Goal: Task Accomplishment & Management: Manage account settings

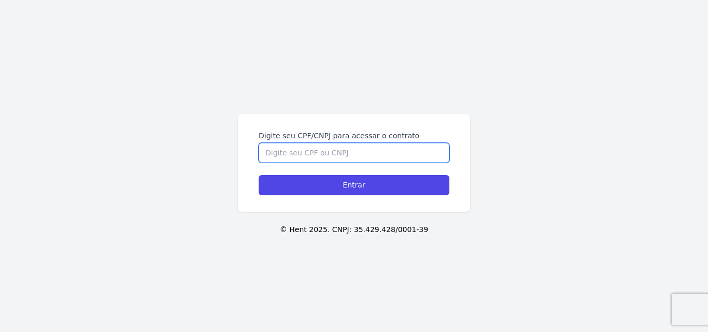
click at [317, 153] on input "Digite seu CPF/CNPJ para acessar o contrato" at bounding box center [354, 153] width 191 height 20
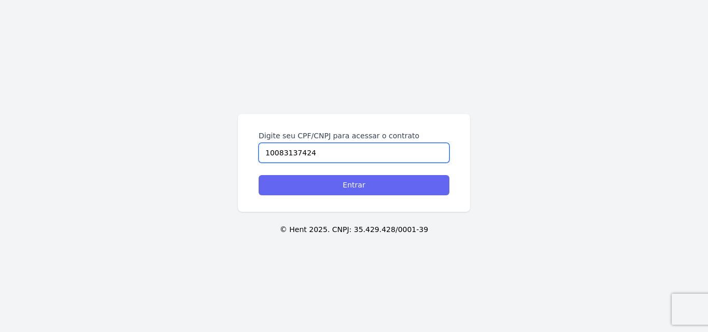
type input "10083137424"
click at [321, 181] on input "Entrar" at bounding box center [354, 185] width 191 height 20
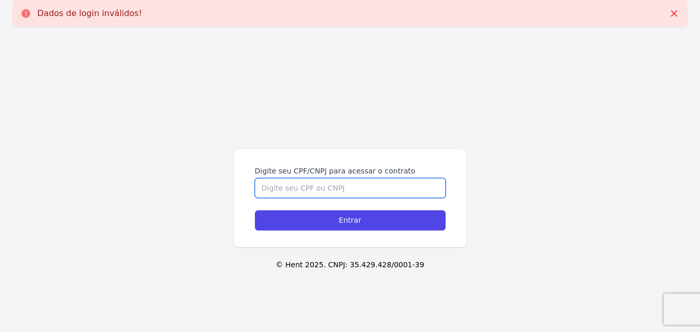
click at [321, 181] on input "Digite seu CPF/CNPJ para acessar o contrato" at bounding box center [350, 188] width 191 height 20
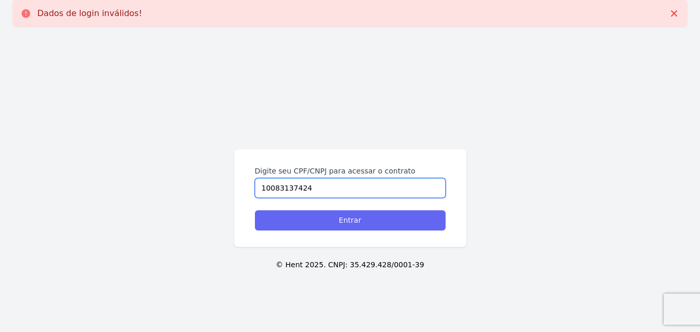
type input "10083137424"
click at [312, 226] on input "Entrar" at bounding box center [350, 220] width 191 height 20
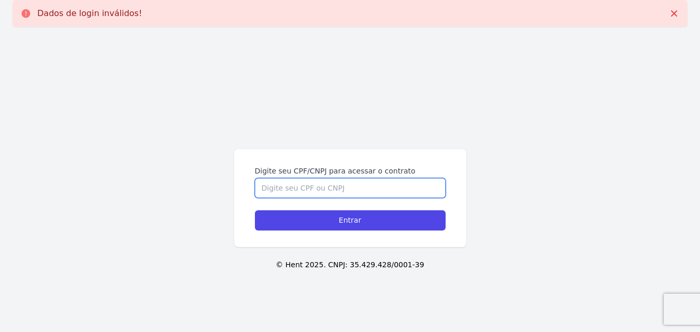
click at [336, 187] on input "Digite seu CPF/CNPJ para acessar o contrato" at bounding box center [350, 188] width 191 height 20
type input "100.831.374-24"
click at [255, 210] on input "Entrar" at bounding box center [350, 220] width 191 height 20
click at [336, 222] on input "Entrar" at bounding box center [350, 220] width 191 height 20
click at [270, 2] on div "Dados de login inválidos!" at bounding box center [349, 13] width 675 height 27
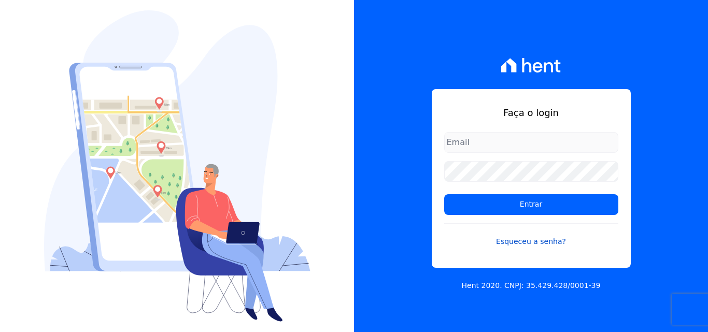
click at [535, 242] on link "Esqueceu a senha?" at bounding box center [531, 235] width 174 height 24
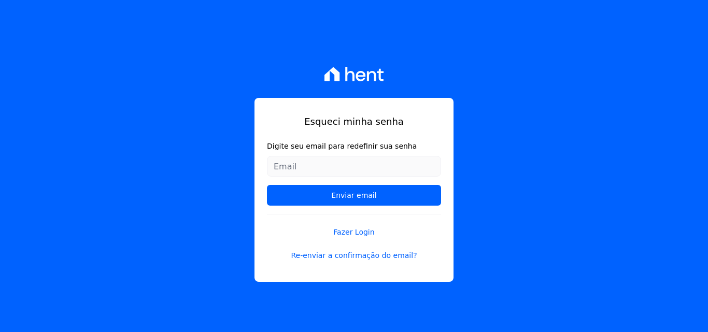
click at [349, 165] on input "Digite seu email para redefinir sua senha" at bounding box center [354, 166] width 174 height 21
type input "[EMAIL_ADDRESS][DOMAIN_NAME]"
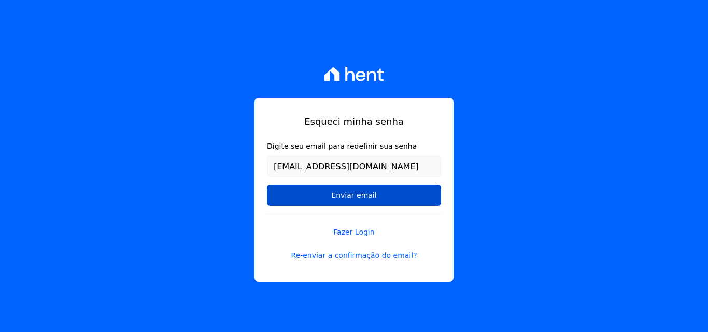
click at [364, 191] on input "Enviar email" at bounding box center [354, 195] width 174 height 21
click at [360, 199] on input "Enviar email" at bounding box center [354, 195] width 174 height 21
click at [348, 197] on input "Enviar email" at bounding box center [354, 195] width 174 height 21
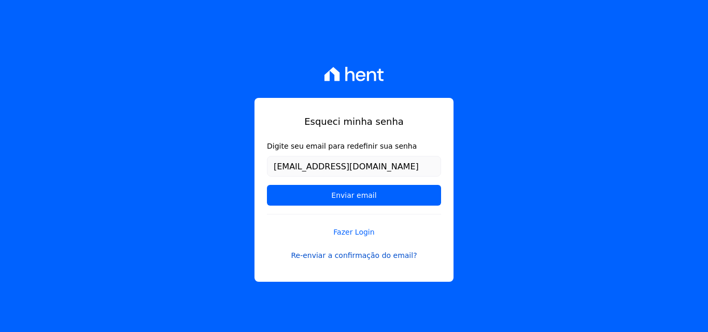
click at [348, 258] on link "Re-enviar a confirmação do email?" at bounding box center [354, 255] width 174 height 11
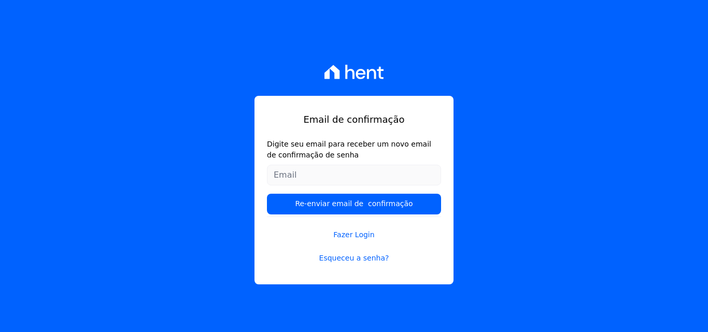
click at [348, 180] on input "Digite seu email para receber um novo email de confirmação de senha" at bounding box center [354, 175] width 174 height 21
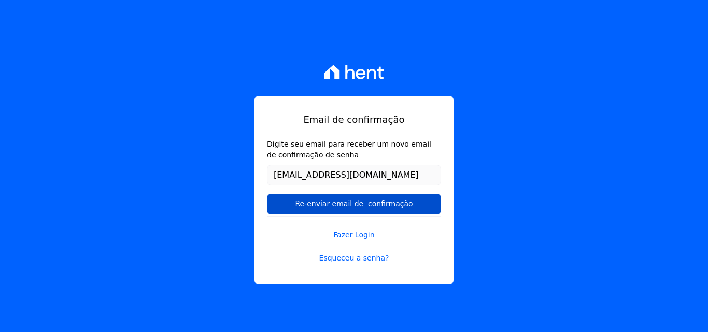
click at [354, 200] on input "Re-enviar email de confirmação" at bounding box center [354, 204] width 174 height 21
click at [341, 203] on input "Re-enviar email de confirmação" at bounding box center [354, 204] width 174 height 21
click at [337, 206] on input "Re-enviar email de confirmação" at bounding box center [354, 204] width 174 height 21
click at [343, 206] on input "Re-enviar email de confirmação" at bounding box center [354, 204] width 174 height 21
click at [352, 204] on input "Re-enviar email de confirmação" at bounding box center [354, 204] width 174 height 21
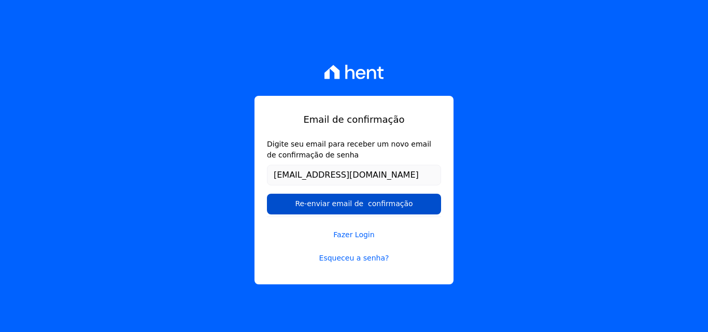
click at [321, 203] on input "Re-enviar email de confirmação" at bounding box center [354, 204] width 174 height 21
click at [332, 204] on input "Re-enviar email de confirmação" at bounding box center [354, 204] width 174 height 21
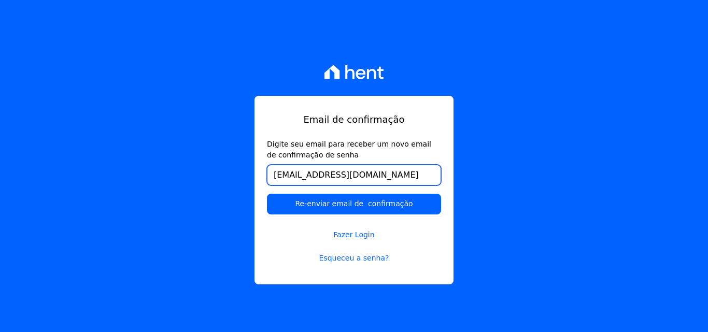
drag, startPoint x: 403, startPoint y: 182, endPoint x: 238, endPoint y: 171, distance: 165.1
click at [238, 171] on div "Email de confirmação Digite seu email para receber um novo email de confirmação…" at bounding box center [354, 166] width 708 height 332
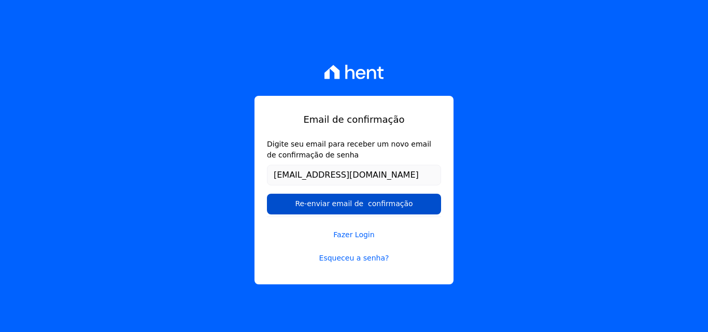
click at [303, 198] on input "Re-enviar email de confirmação" at bounding box center [354, 204] width 174 height 21
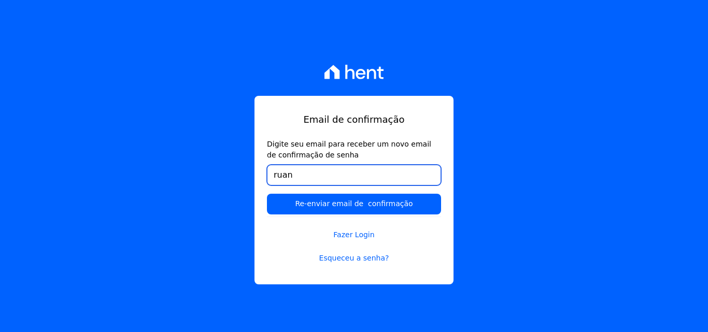
type input "[EMAIL_ADDRESS][DOMAIN_NAME]"
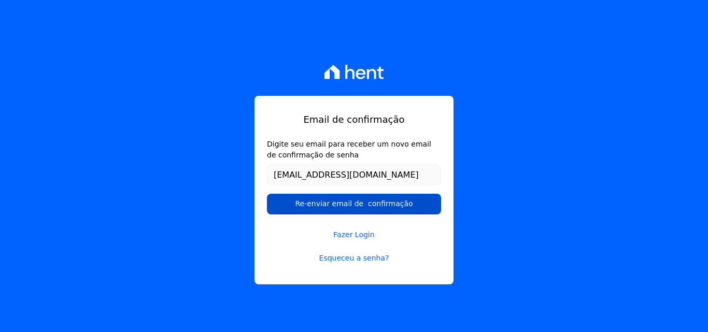
click at [352, 203] on input "Re-enviar email de confirmação" at bounding box center [354, 204] width 174 height 21
